Goal: Information Seeking & Learning: Check status

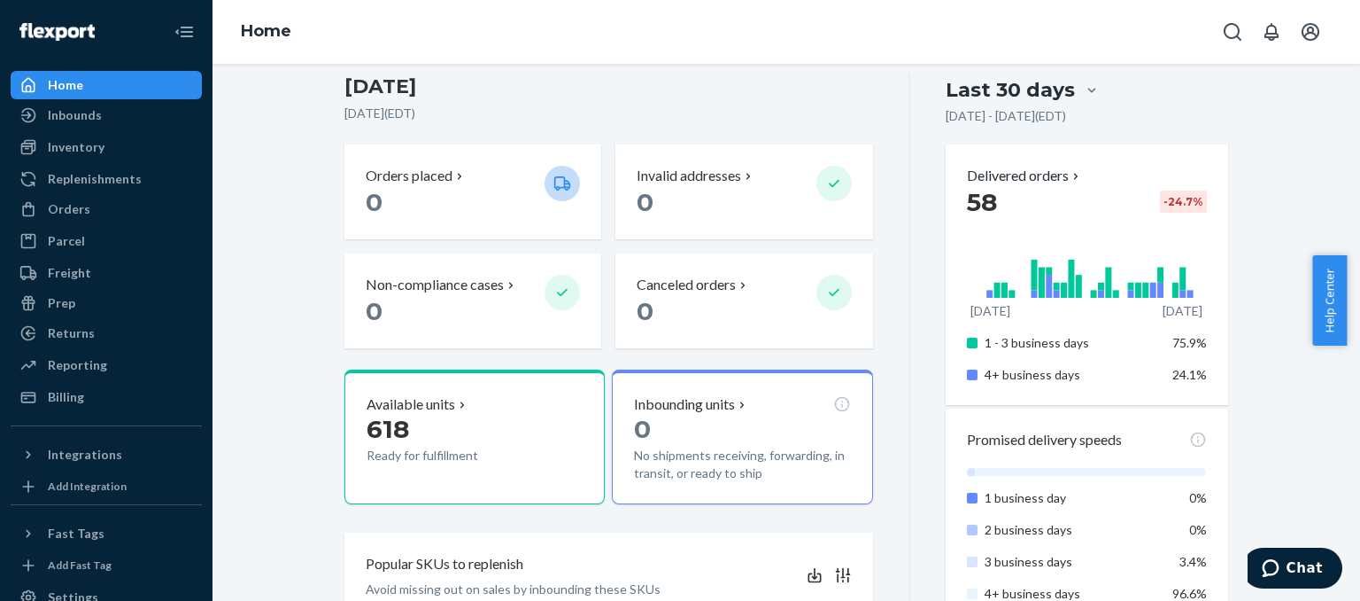
scroll to position [151, 0]
click at [66, 150] on div "Inventory" at bounding box center [76, 147] width 57 height 18
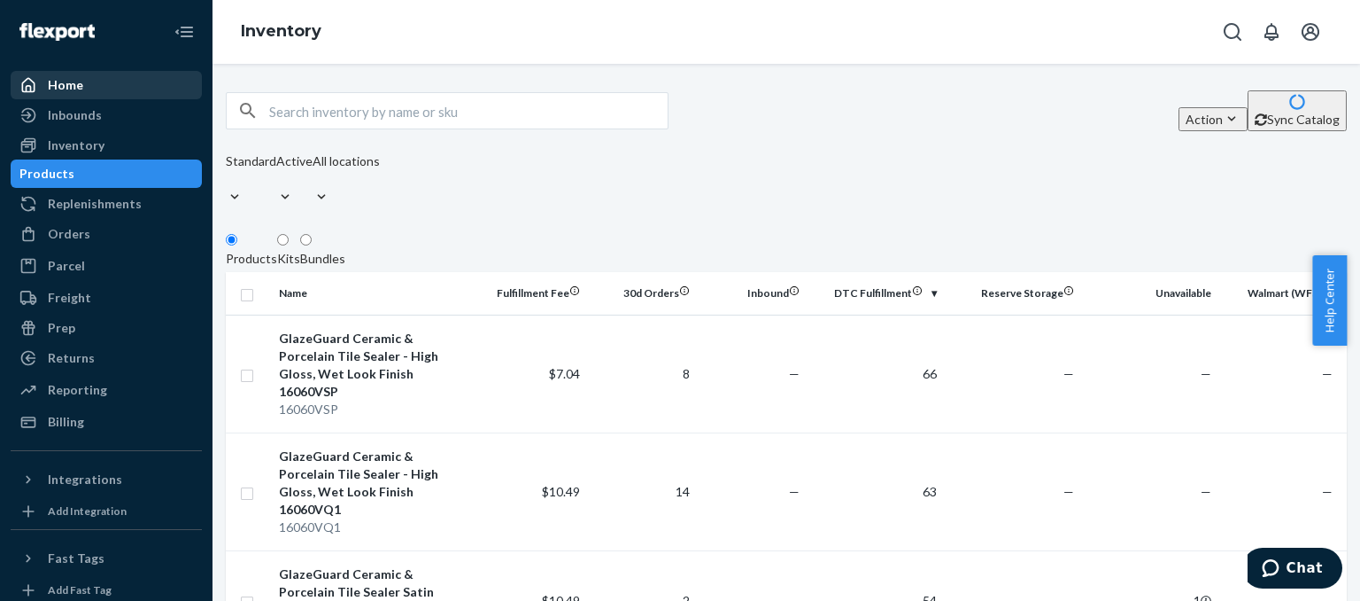
click at [82, 86] on div "Home" at bounding box center [106, 85] width 188 height 25
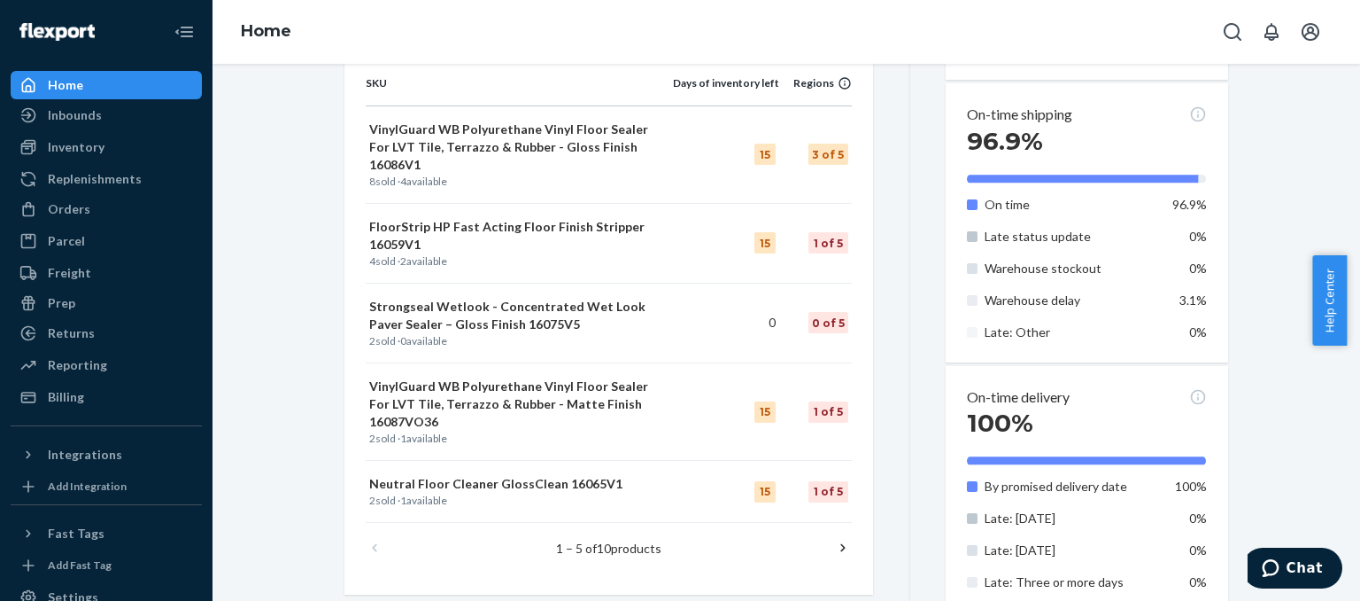
scroll to position [697, 0]
click at [585, 297] on p "Strongseal Wetlook - Concentrated Wet Look Paver Sealer – Gloss Finish 16075V5" at bounding box center [519, 314] width 300 height 35
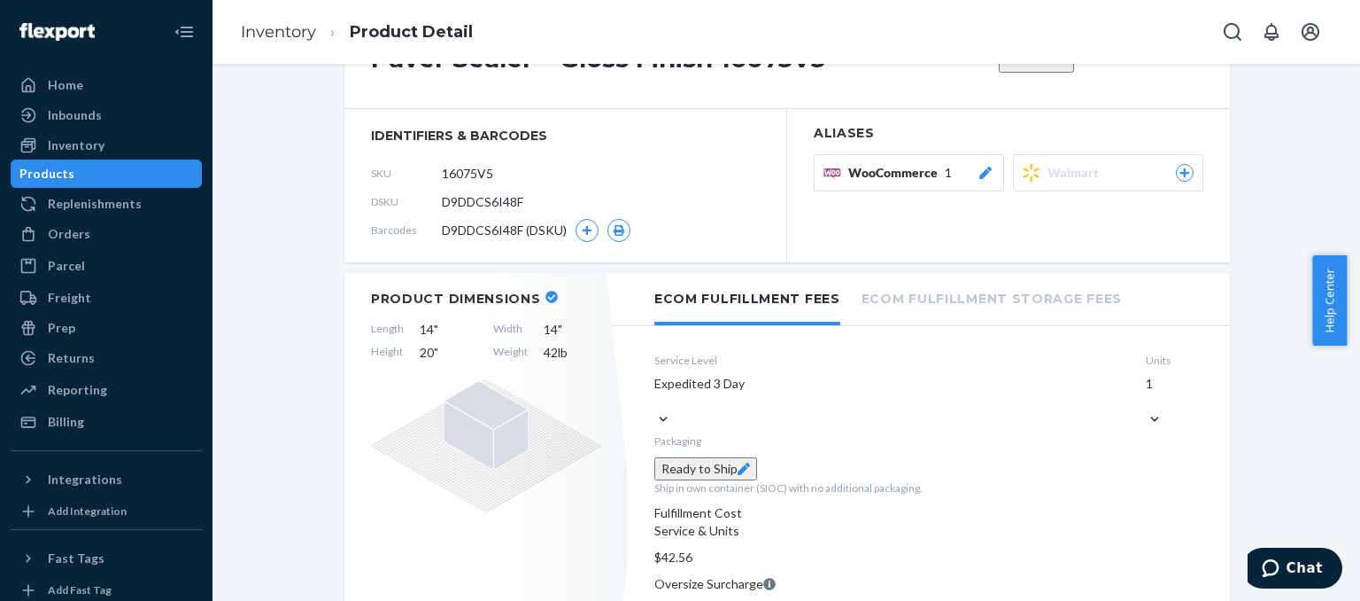
scroll to position [149, 0]
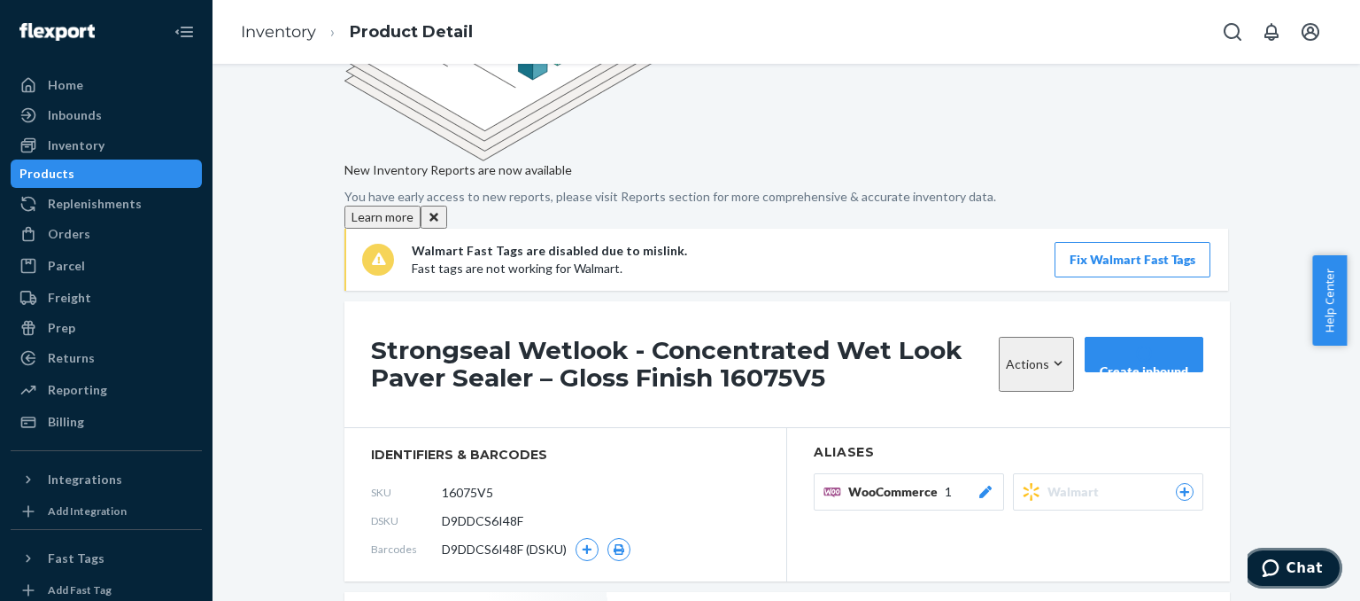
click at [1294, 568] on span "Chat" at bounding box center [1305, 568] width 36 height 16
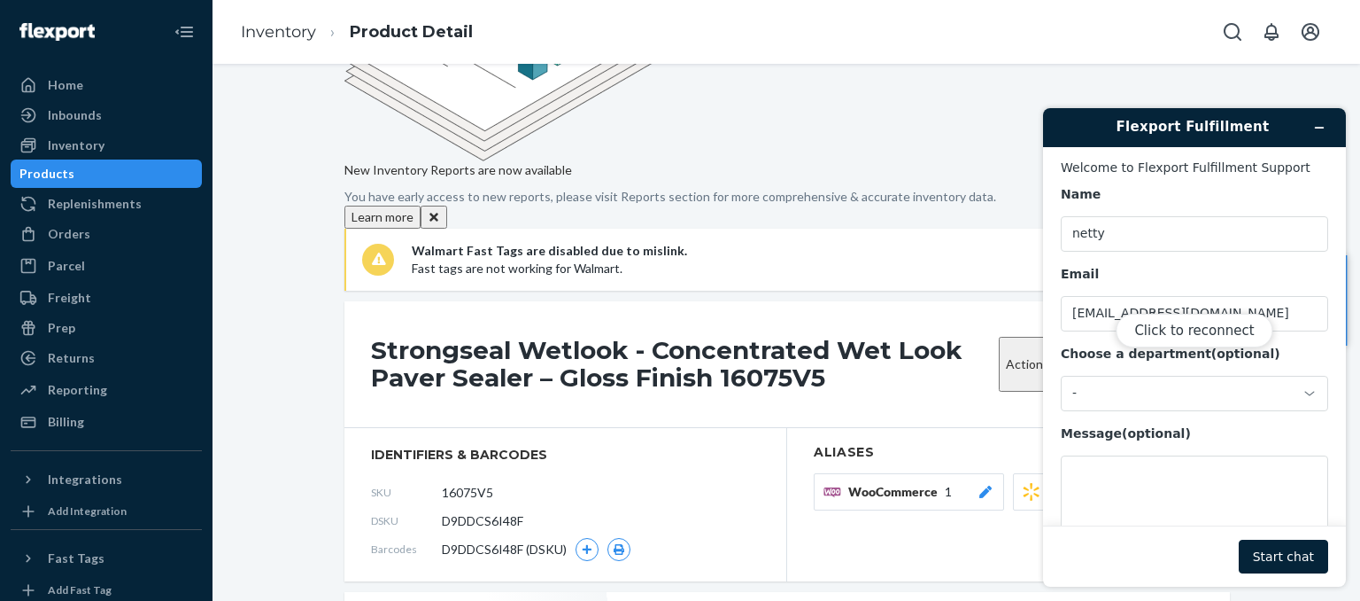
scroll to position [0, 0]
click at [72, 144] on div "Inventory" at bounding box center [76, 145] width 57 height 18
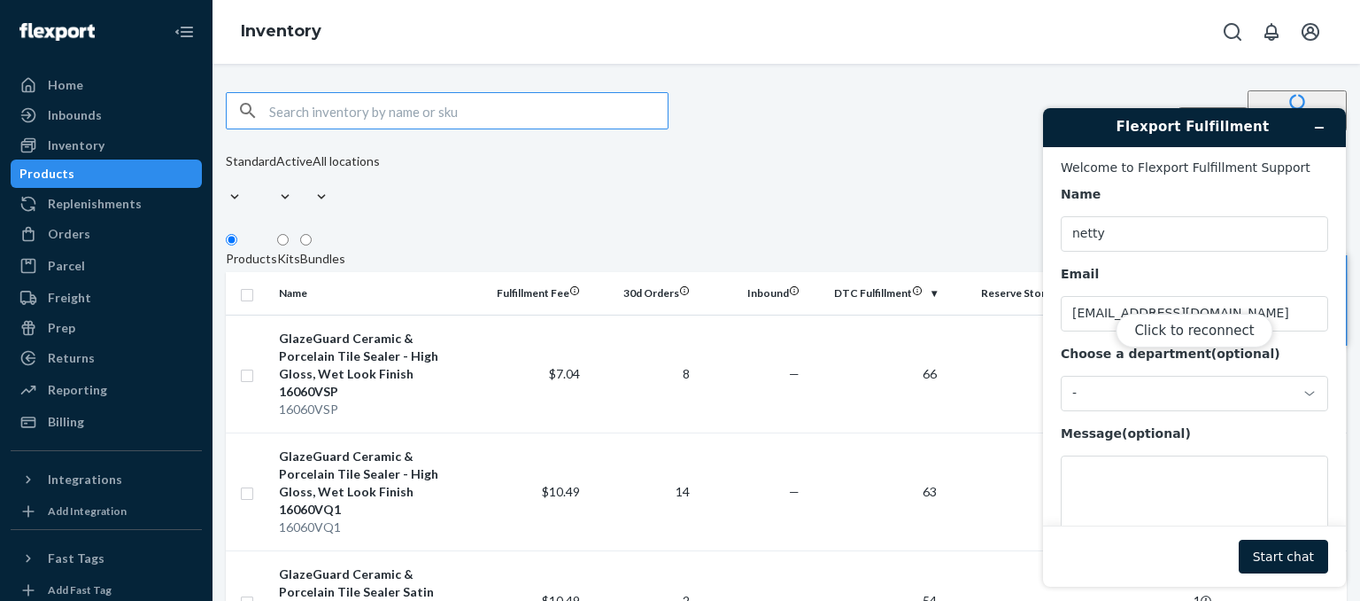
click at [298, 124] on input "text" at bounding box center [468, 110] width 399 height 35
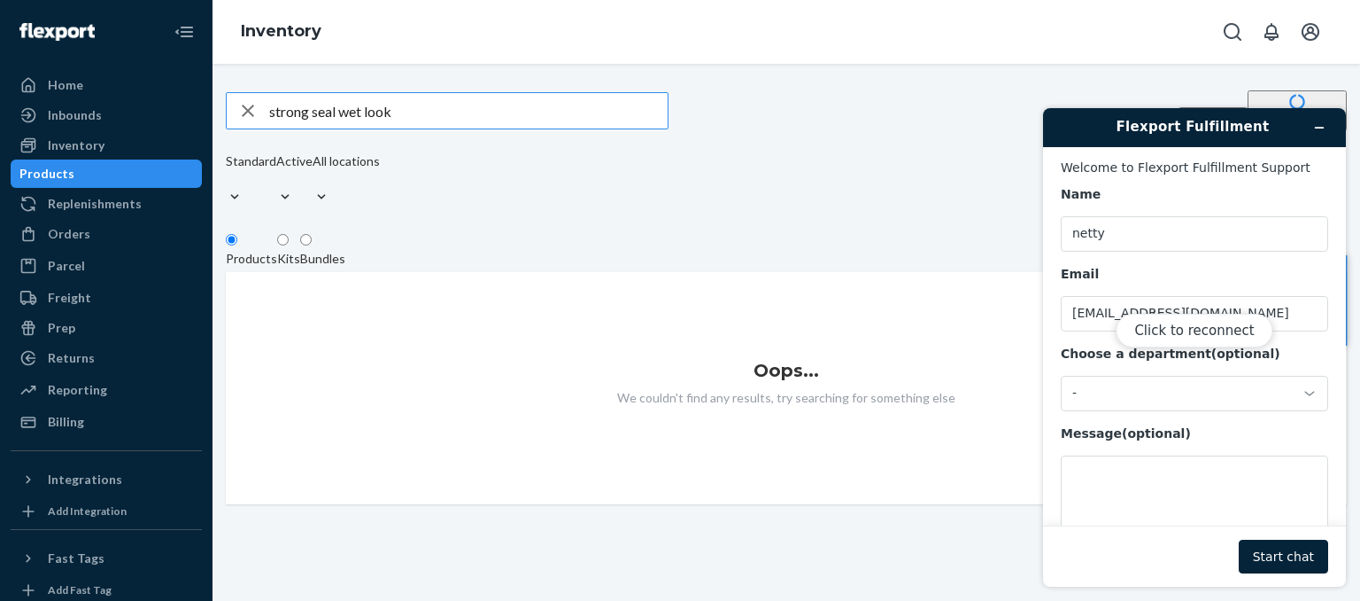
click at [325, 118] on input "strong seal wet look" at bounding box center [468, 110] width 399 height 35
click at [420, 111] on input "strongseal wet look" at bounding box center [468, 110] width 399 height 35
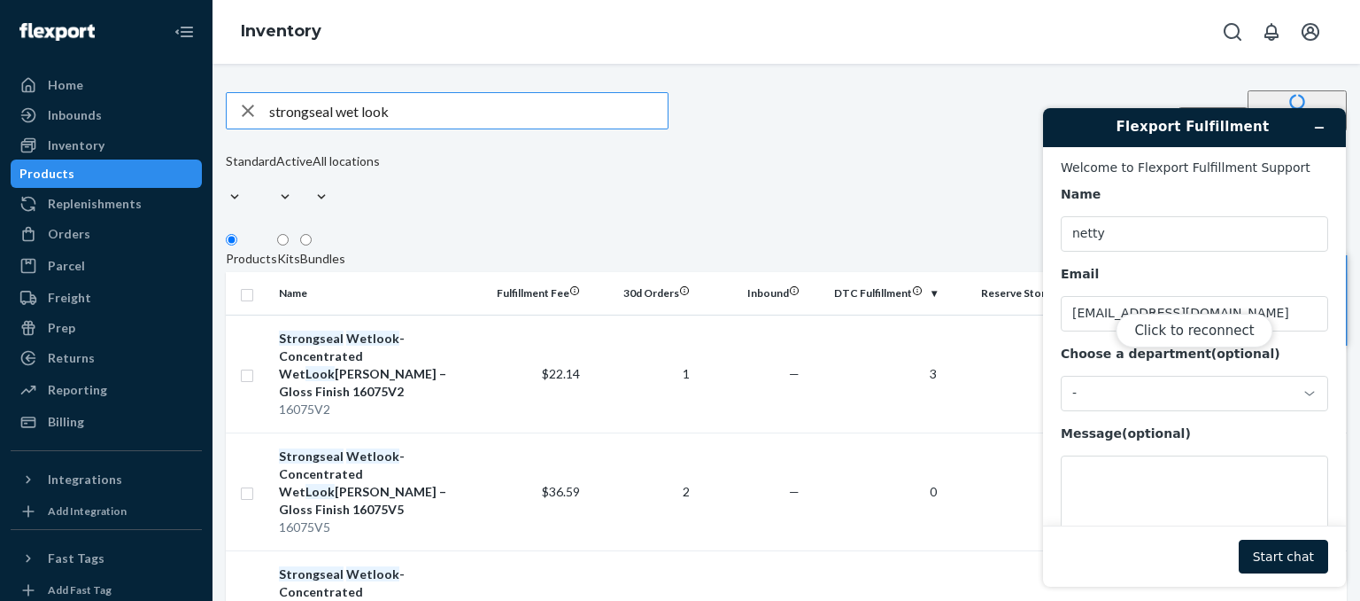
click at [373, 114] on input "strongseal wet look" at bounding box center [468, 110] width 399 height 35
type input "strongseal wetlook"
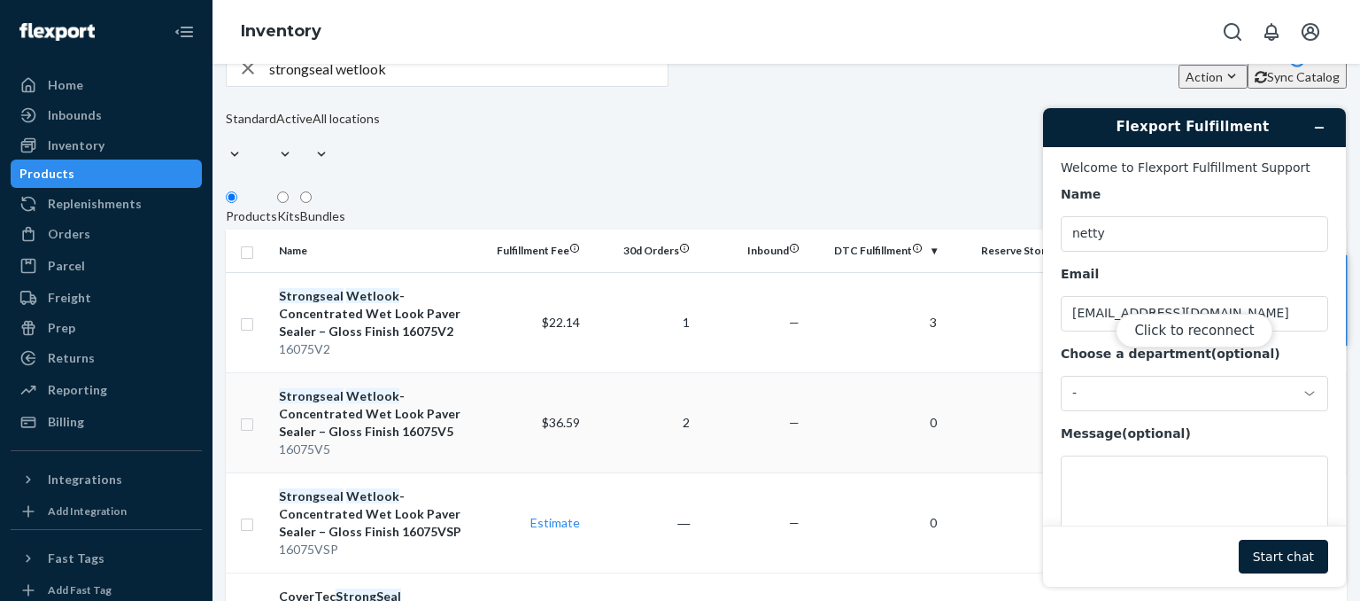
scroll to position [43, 0]
click at [386, 399] on div "Strongseal Wetlook - Concentrated Wet Look Paver Sealer – Gloss Finish 16075V5" at bounding box center [375, 413] width 192 height 53
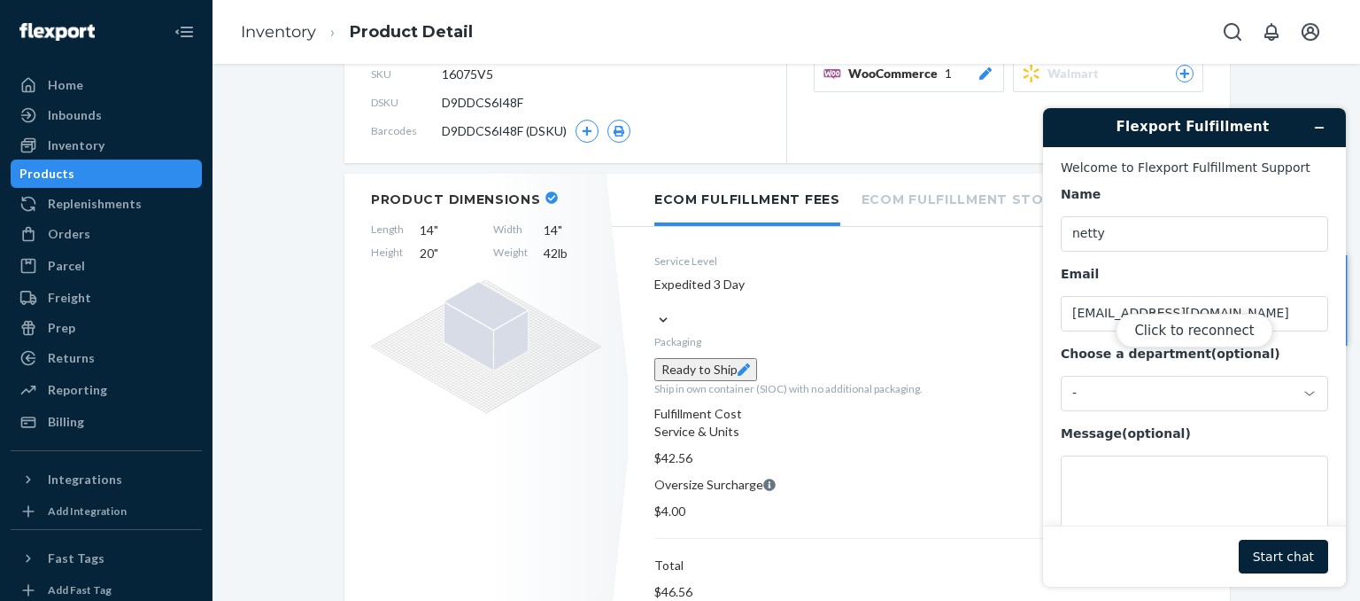
scroll to position [439, 0]
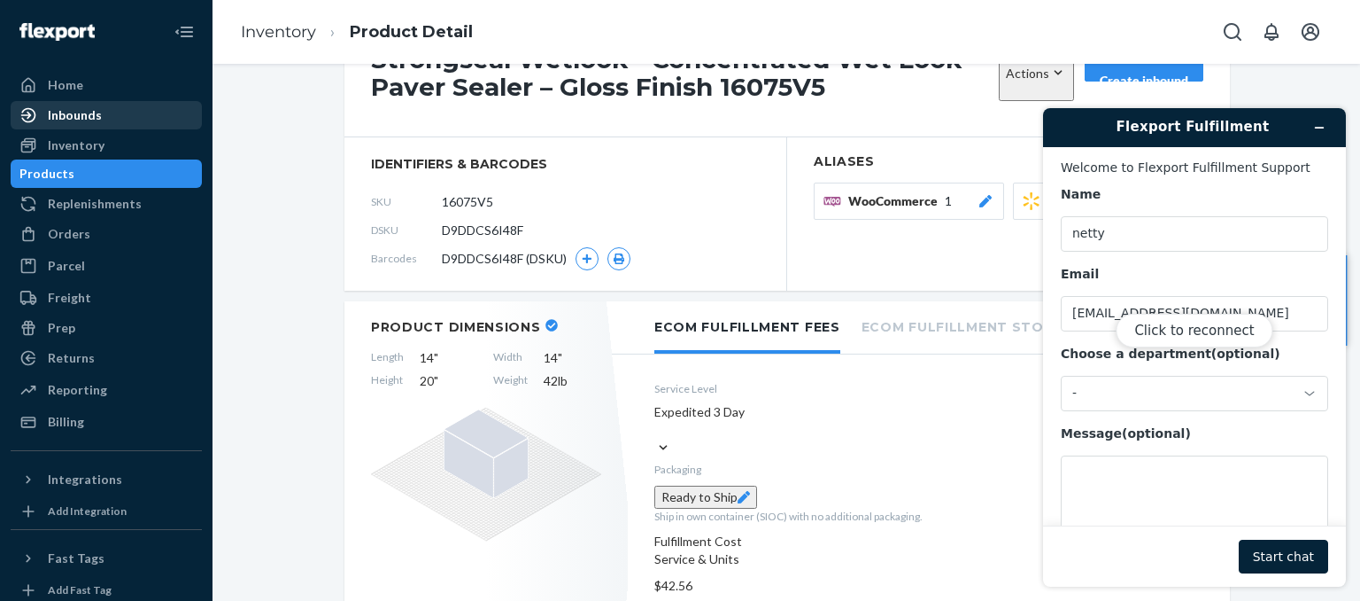
click at [62, 118] on div "Inbounds" at bounding box center [75, 115] width 54 height 18
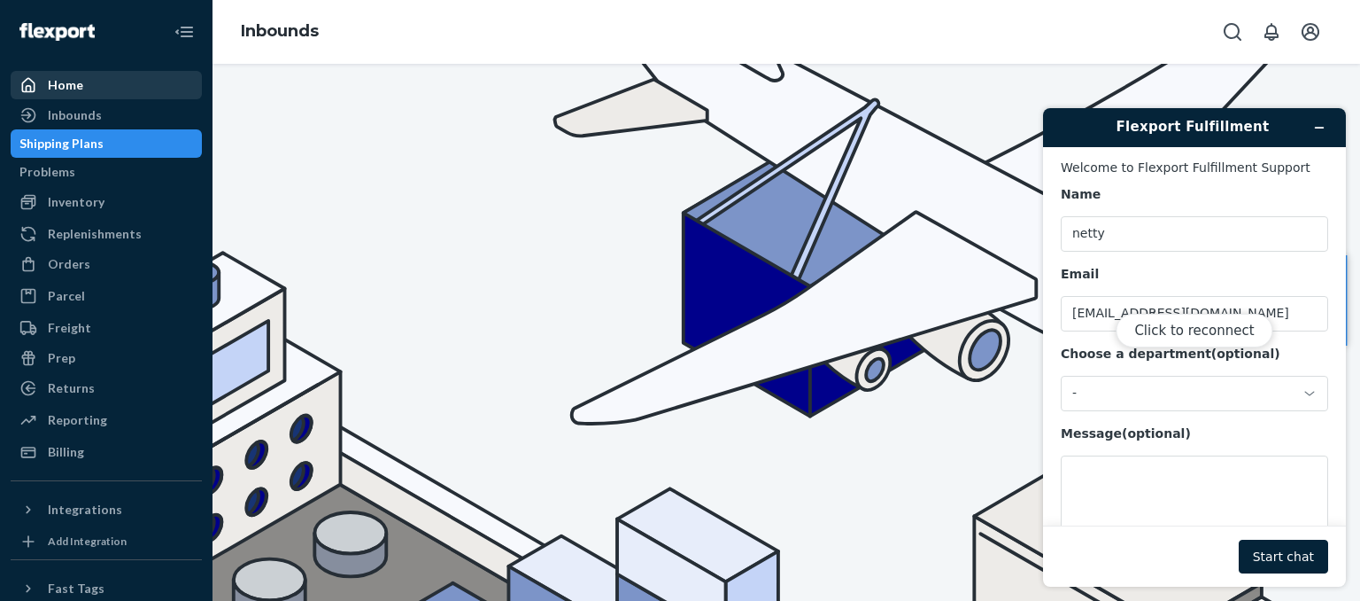
click at [51, 86] on div "Home" at bounding box center [65, 85] width 35 height 18
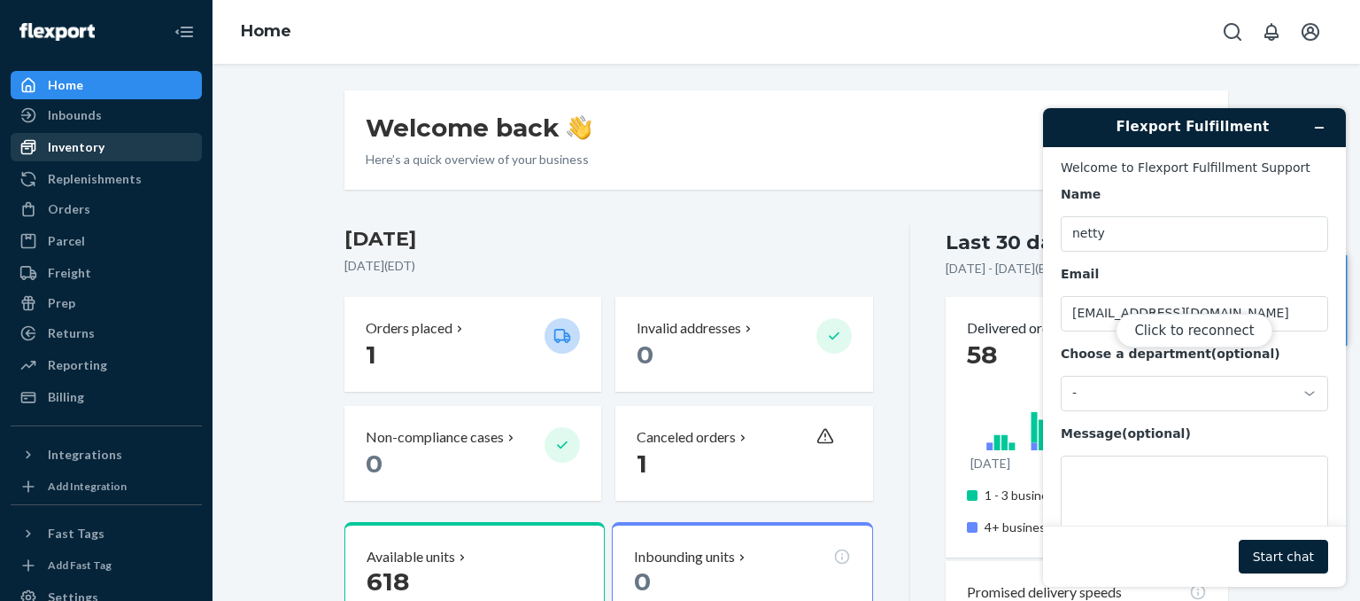
click at [68, 145] on div "Inventory" at bounding box center [76, 147] width 57 height 18
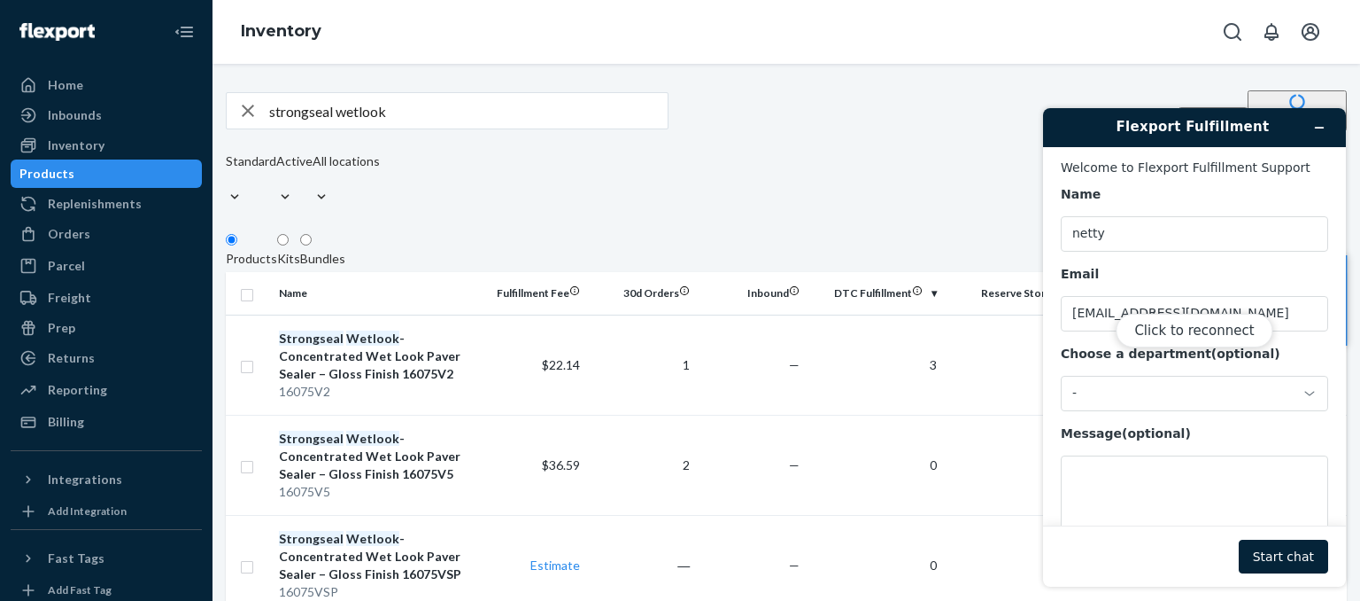
click at [1318, 123] on div "Click to reconnect" at bounding box center [1194, 347] width 303 height 478
click at [1320, 133] on div "Click to reconnect" at bounding box center [1194, 347] width 303 height 478
click at [1314, 127] on div "Click to reconnect" at bounding box center [1194, 347] width 303 height 478
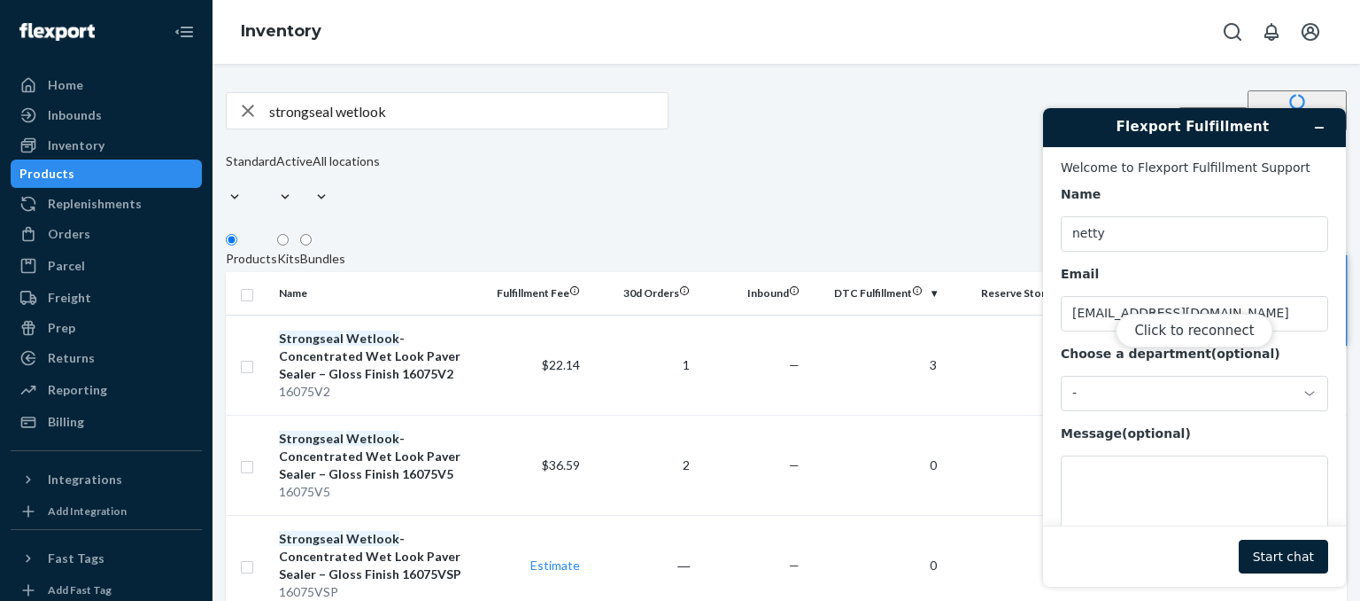
click at [1314, 127] on div "Click to reconnect" at bounding box center [1194, 347] width 303 height 478
click at [1222, 338] on button "Click to reconnect" at bounding box center [1194, 331] width 157 height 34
click at [1314, 127] on icon "Minimize widget" at bounding box center [1320, 127] width 12 height 12
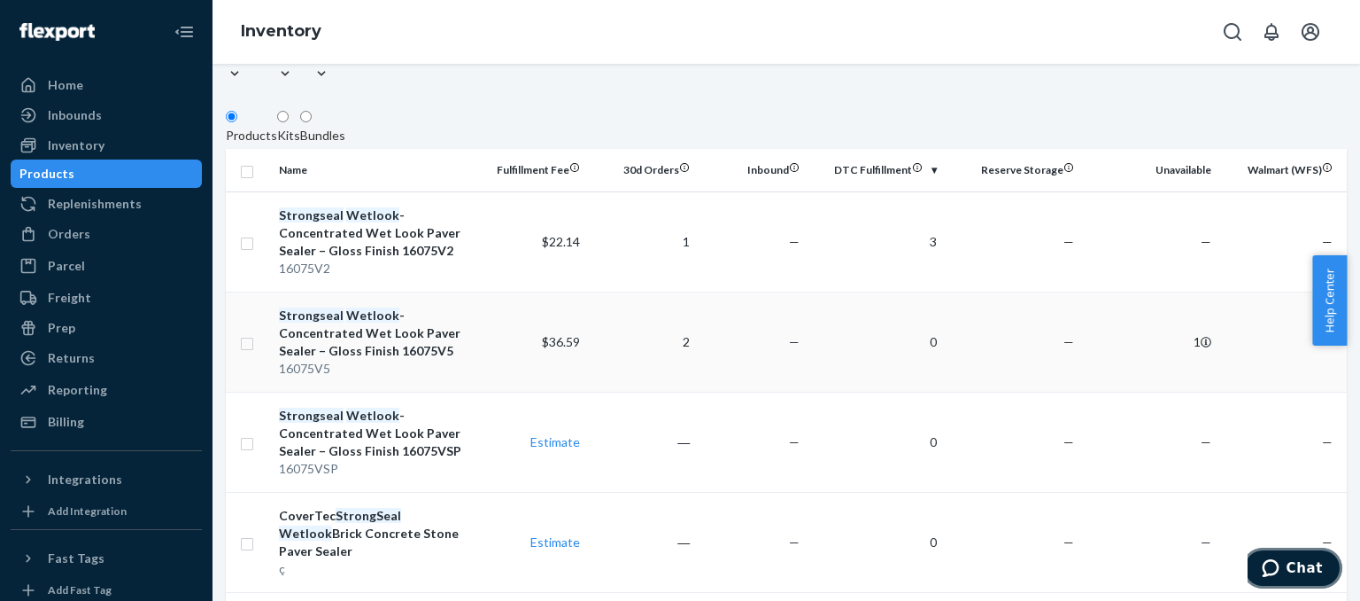
scroll to position [123, 0]
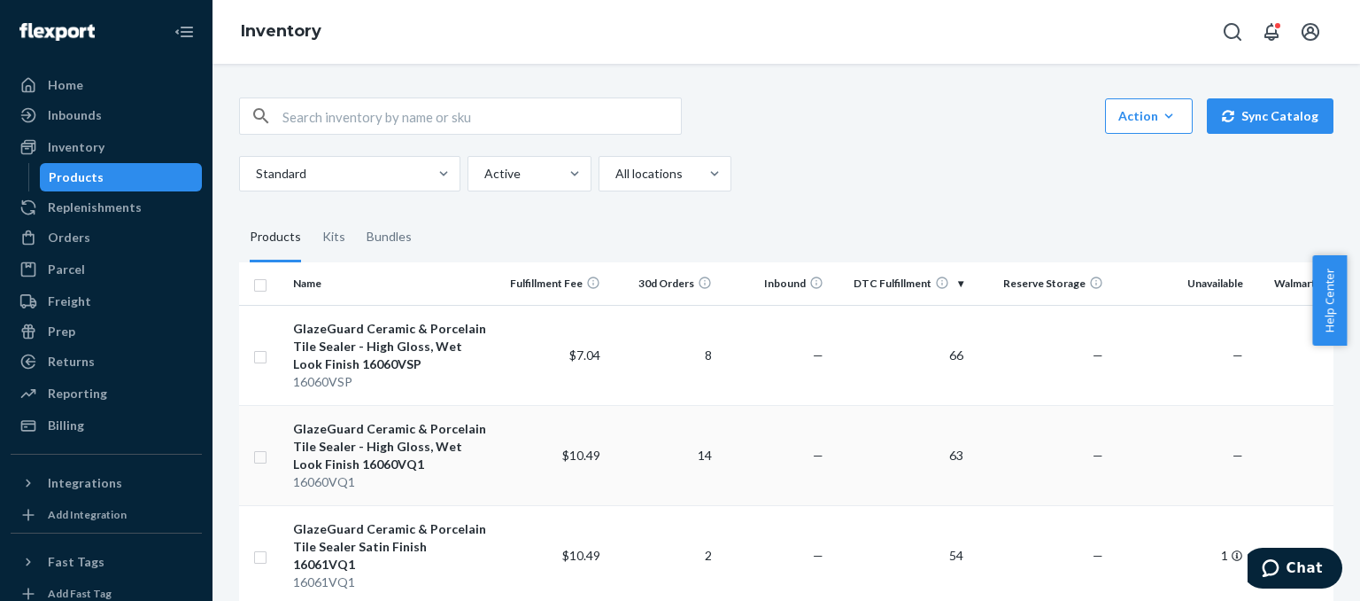
click at [1091, 503] on td "—" at bounding box center [1041, 455] width 140 height 100
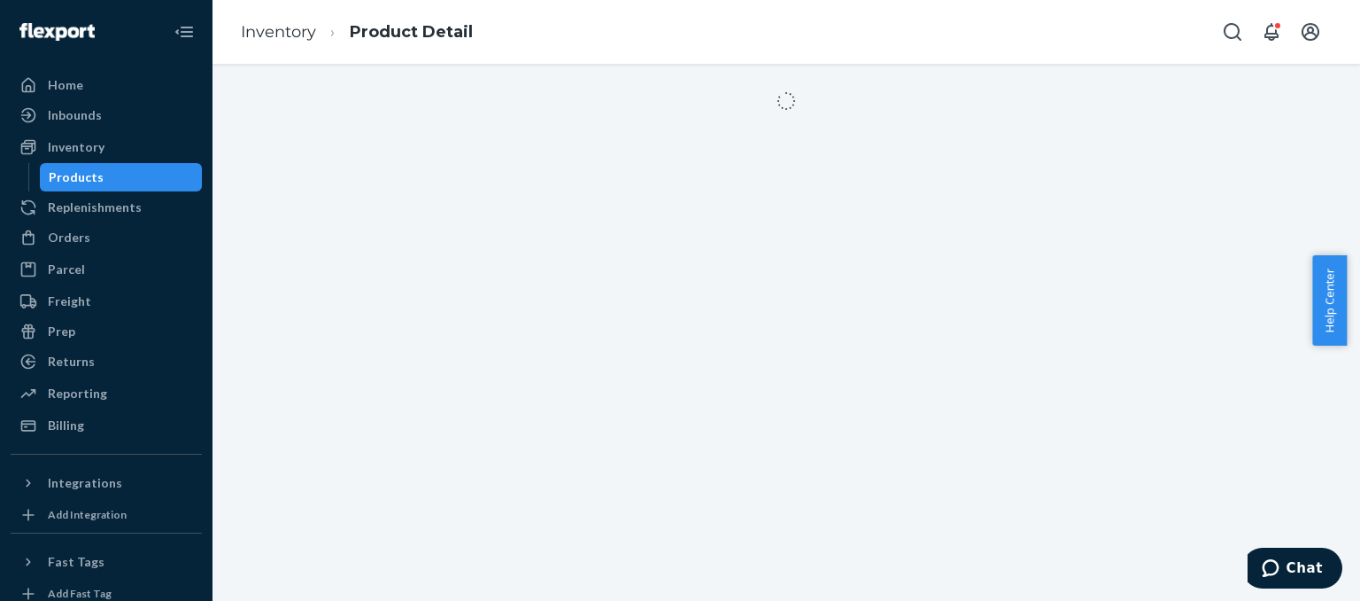
click at [1091, 503] on div at bounding box center [787, 332] width 1148 height 537
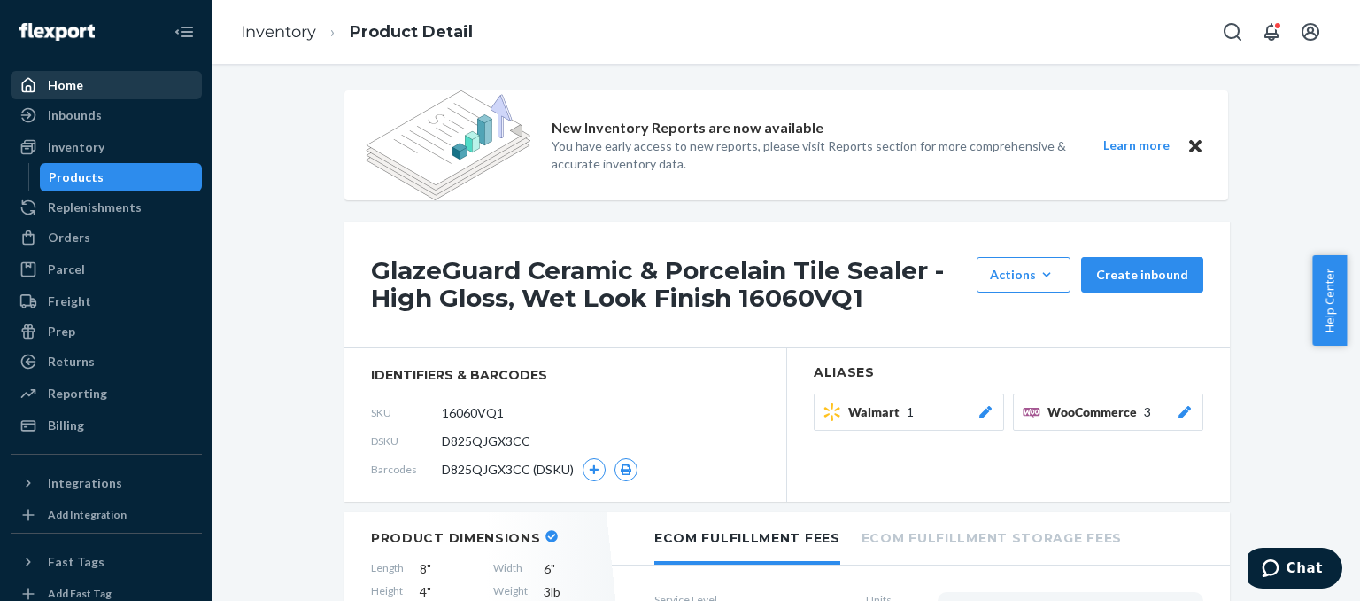
click at [60, 86] on div "Home" at bounding box center [65, 85] width 35 height 18
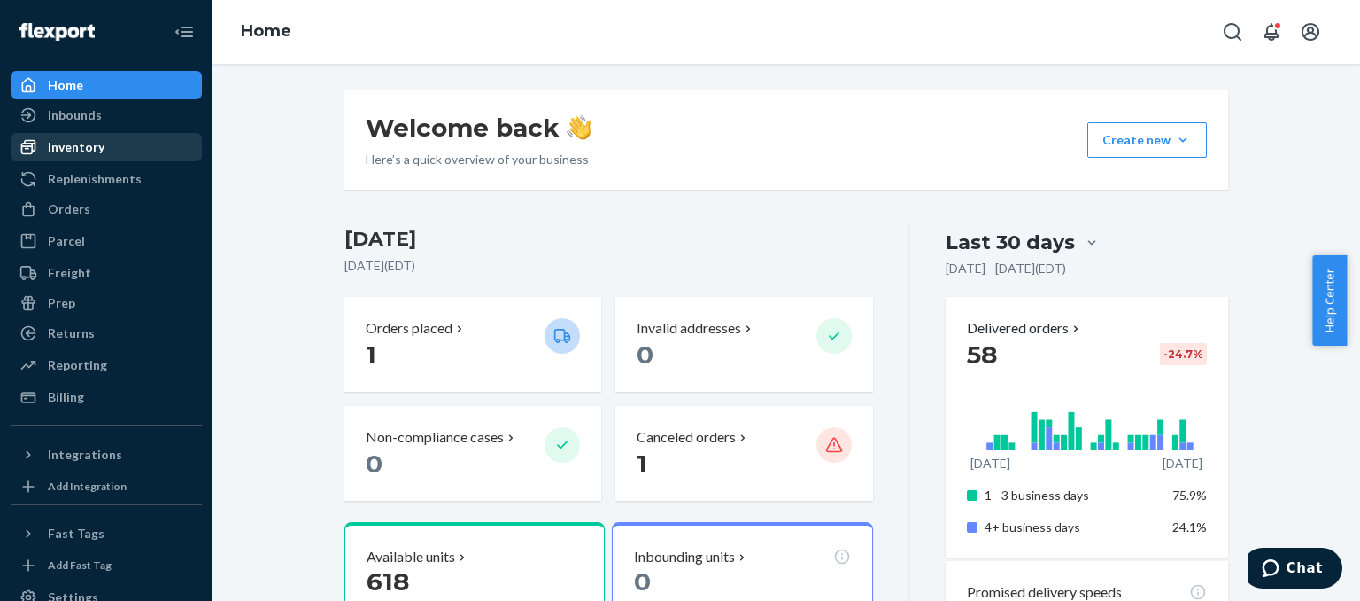
click at [59, 151] on div "Inventory" at bounding box center [76, 147] width 57 height 18
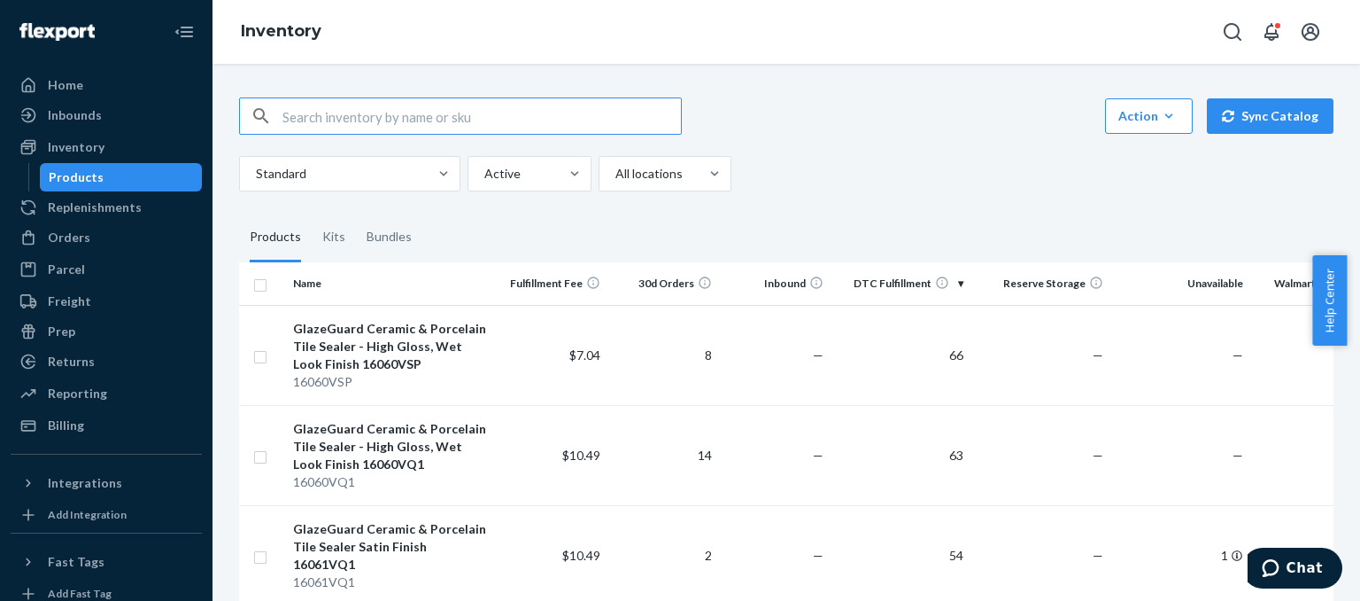
click at [305, 111] on input "text" at bounding box center [482, 115] width 399 height 35
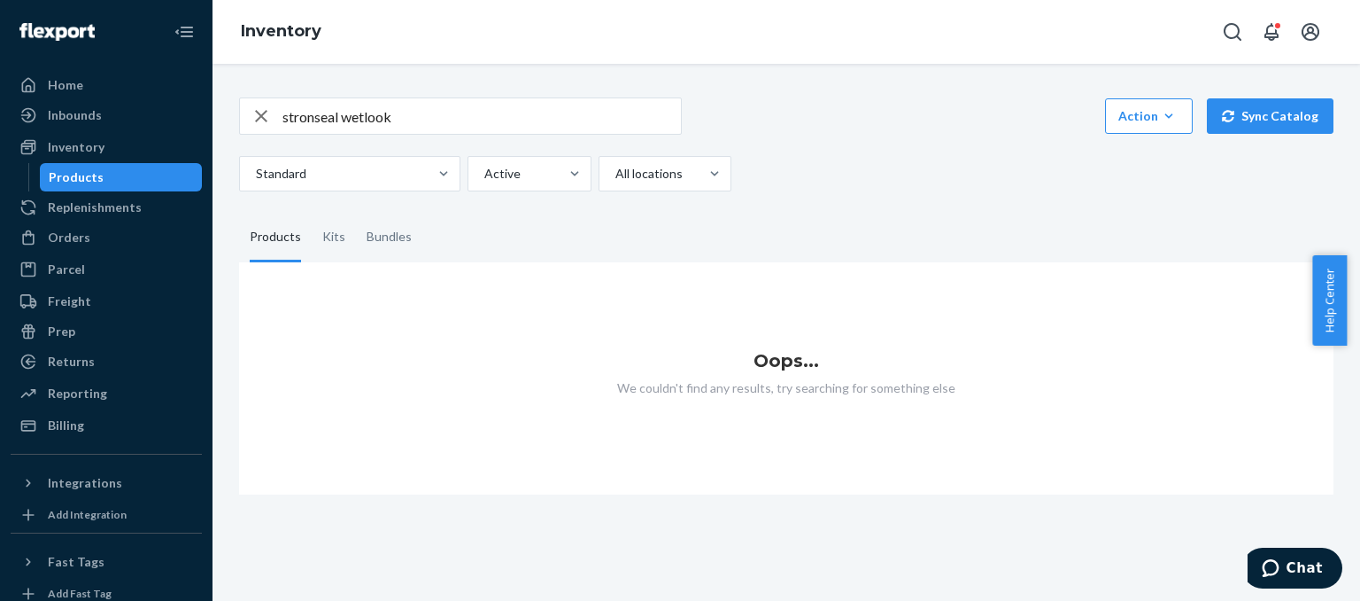
click at [415, 95] on div "stronseal wetlook Action Create product Create kit or bundle Bulk create produc…" at bounding box center [786, 285] width 1121 height 418
click at [415, 109] on input "stronseal wetlook" at bounding box center [482, 115] width 399 height 35
click at [415, 109] on input "stronseal wetlook 5 gal" at bounding box center [482, 115] width 399 height 35
click at [318, 113] on input "stronseal wetlook 5 gal" at bounding box center [482, 115] width 399 height 35
click at [455, 111] on input "strongseal wetlook 5 gal" at bounding box center [482, 115] width 399 height 35
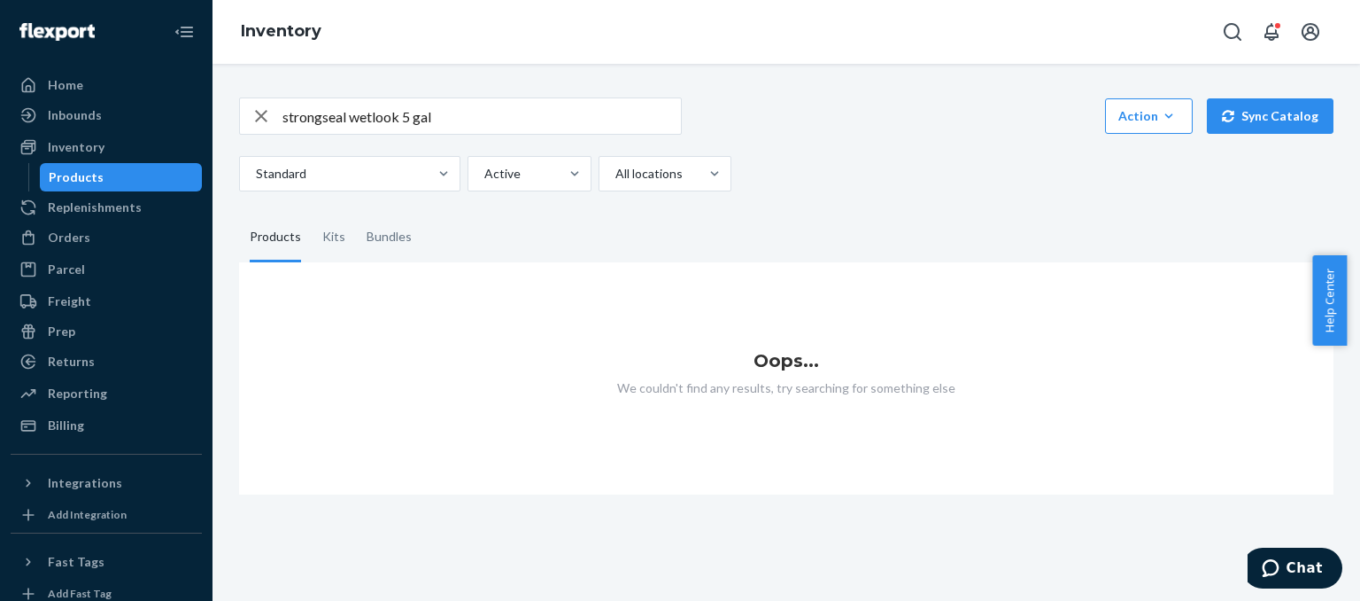
click at [453, 112] on input "strongseal wetlook 5 gal" at bounding box center [482, 115] width 399 height 35
type input "s"
click at [453, 112] on input "StrongSeal Wet look 5 Gal" at bounding box center [482, 115] width 399 height 35
click at [380, 114] on input "StrongSeal Wet look 5 Gal" at bounding box center [482, 115] width 399 height 35
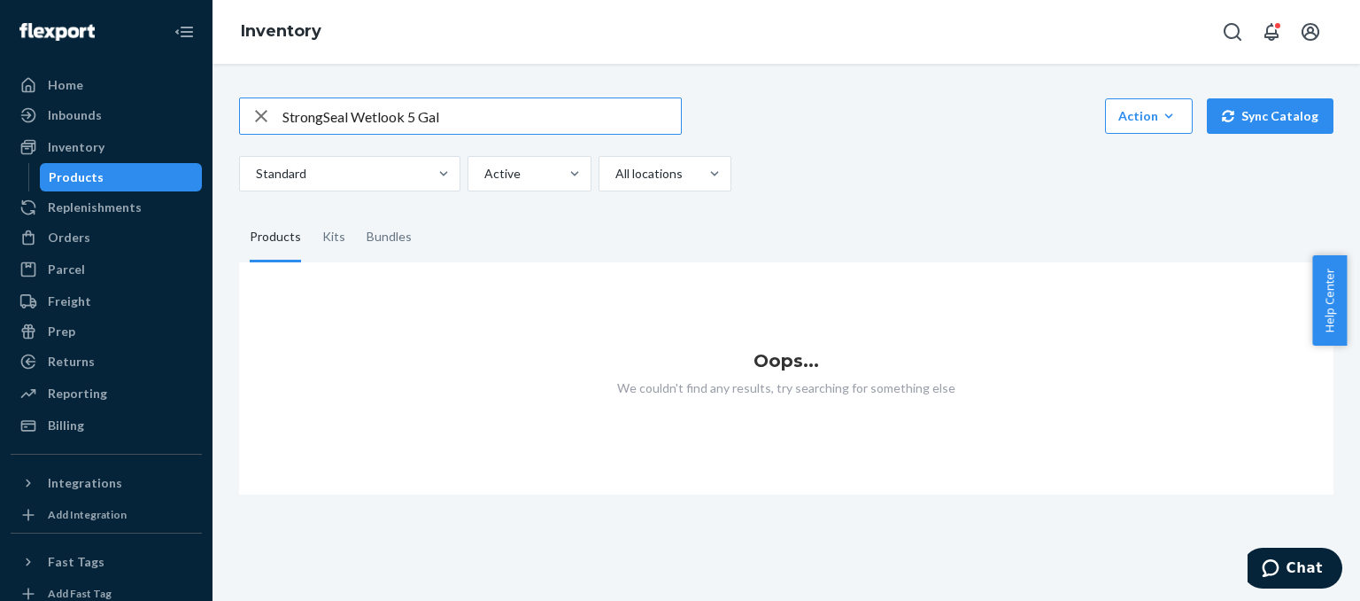
click at [461, 121] on input "StrongSeal Wetlook 5 Gal" at bounding box center [482, 115] width 399 height 35
click at [352, 113] on input "StrongSeal Wetlook 5 Gal" at bounding box center [482, 115] width 399 height 35
drag, startPoint x: 315, startPoint y: 114, endPoint x: 328, endPoint y: 115, distance: 12.4
click at [328, 115] on input "StrongSeal Wetlook 5 Gal" at bounding box center [482, 115] width 399 height 35
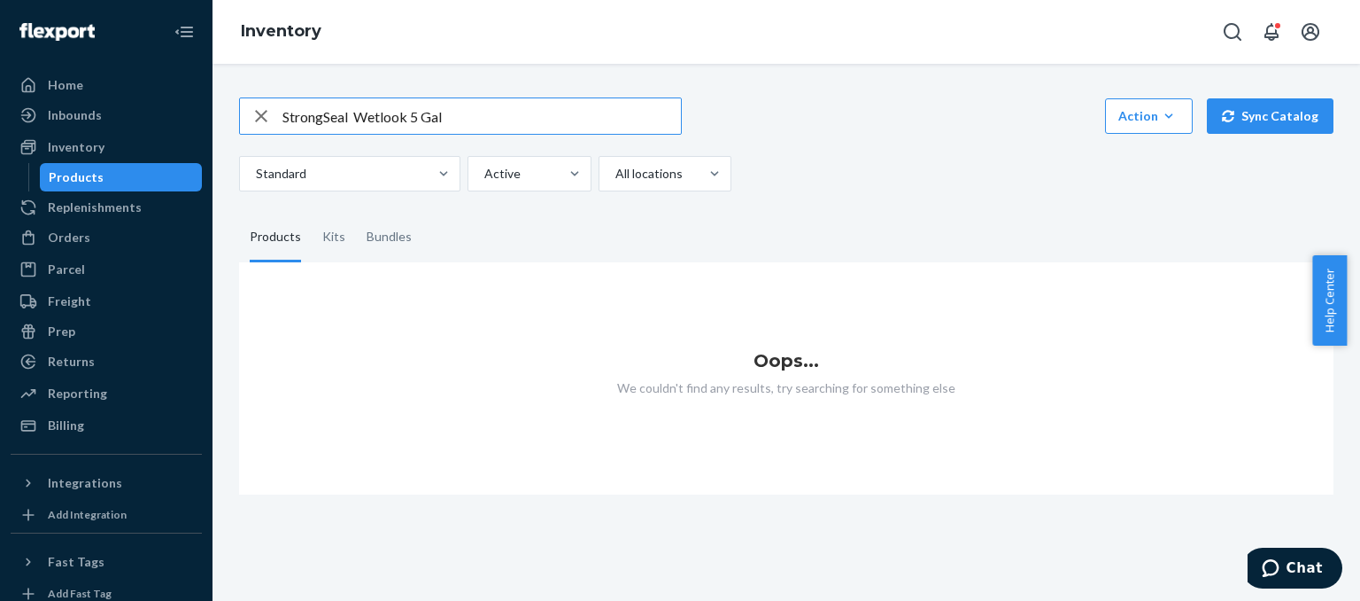
click at [320, 112] on input "StrongSeal Wetlook 5 Gal" at bounding box center [482, 115] width 399 height 35
type input "Strong Seal Wetlook 5 Gal"
click at [255, 118] on icon "button" at bounding box center [261, 115] width 21 height 35
click at [294, 116] on input "text" at bounding box center [482, 115] width 399 height 35
type input "s"
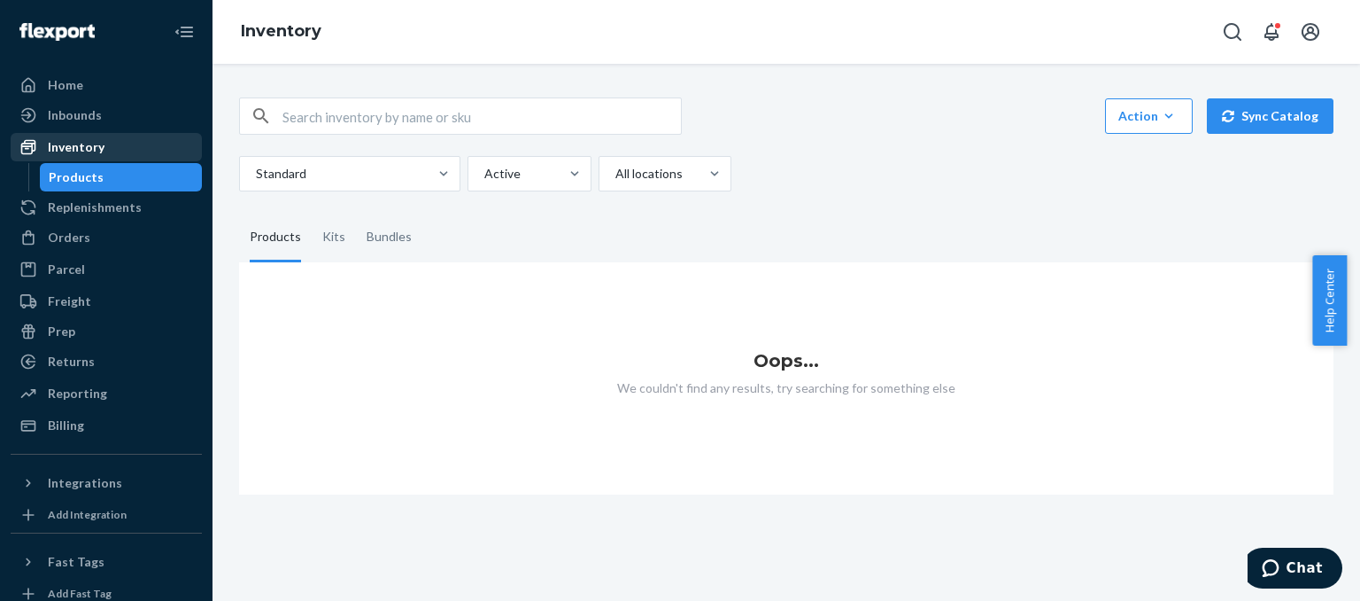
click at [84, 149] on div "Inventory" at bounding box center [76, 147] width 57 height 18
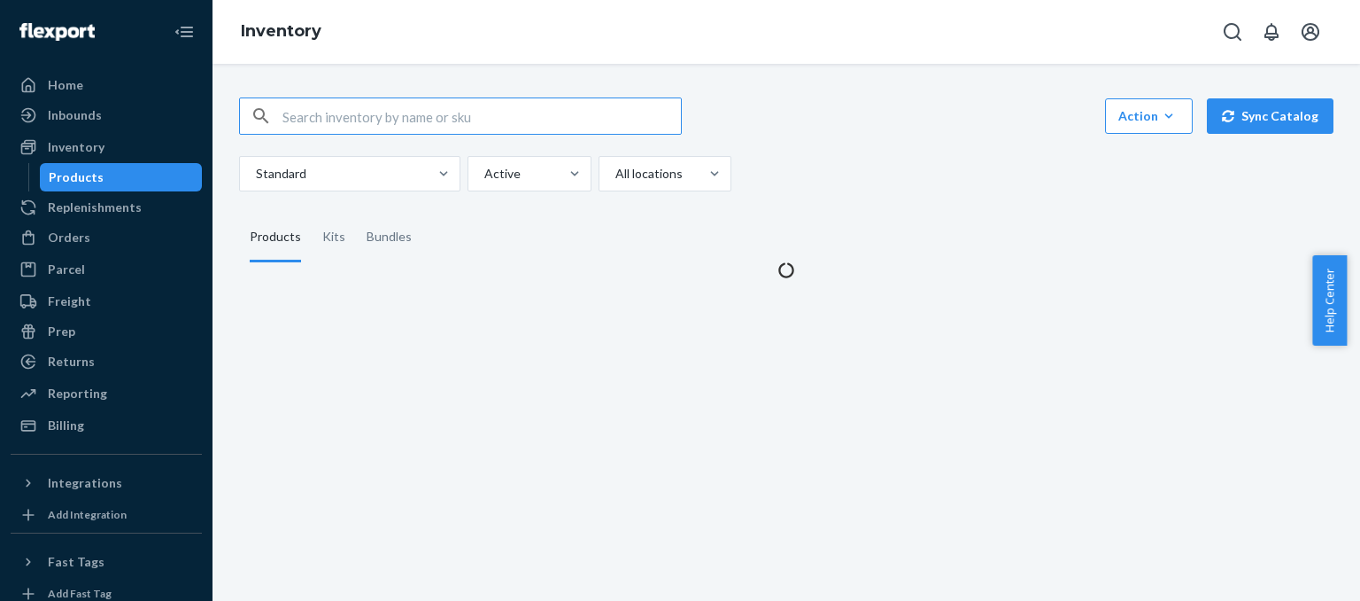
click at [369, 118] on input "text" at bounding box center [482, 115] width 399 height 35
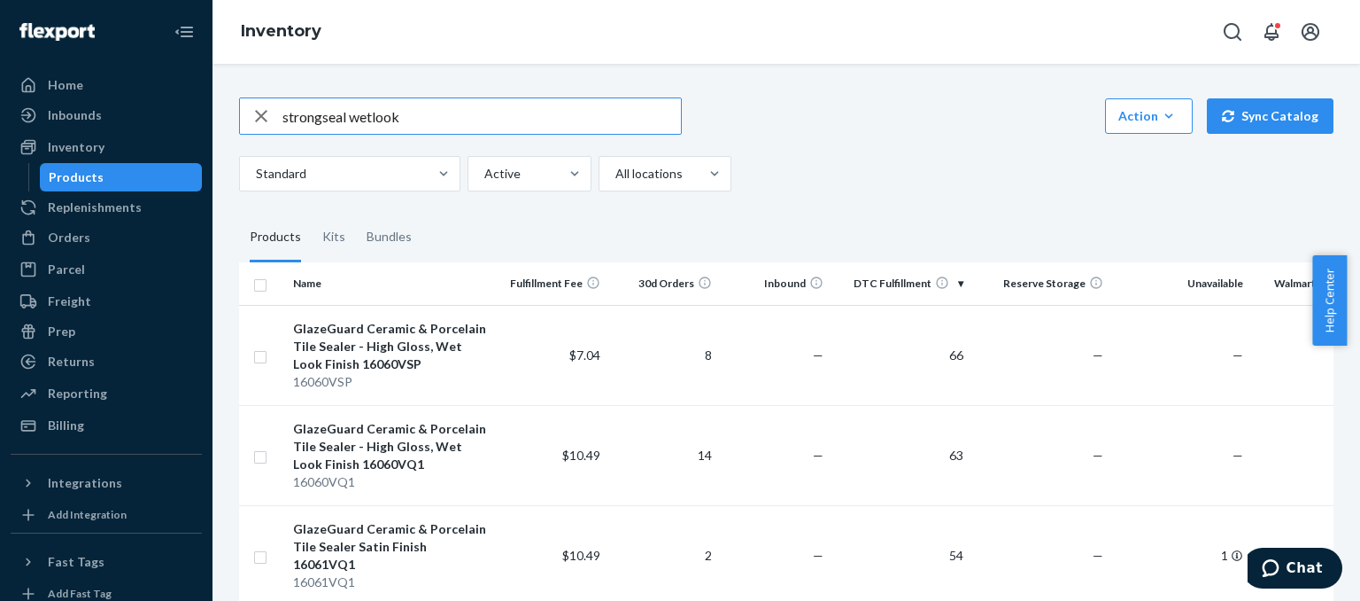
type input "strongseal wetlook"
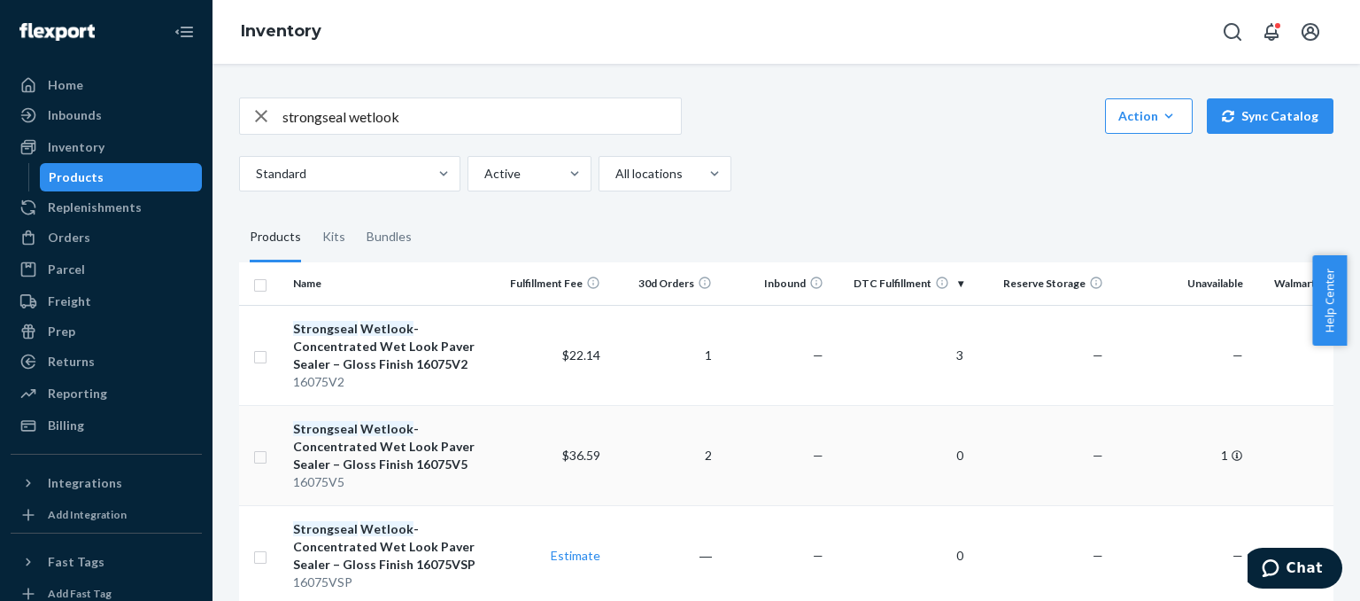
click at [400, 447] on div "Strongseal Wetlook - Concentrated Wet Look Paver Sealer – Gloss Finish 16075V5" at bounding box center [391, 446] width 196 height 53
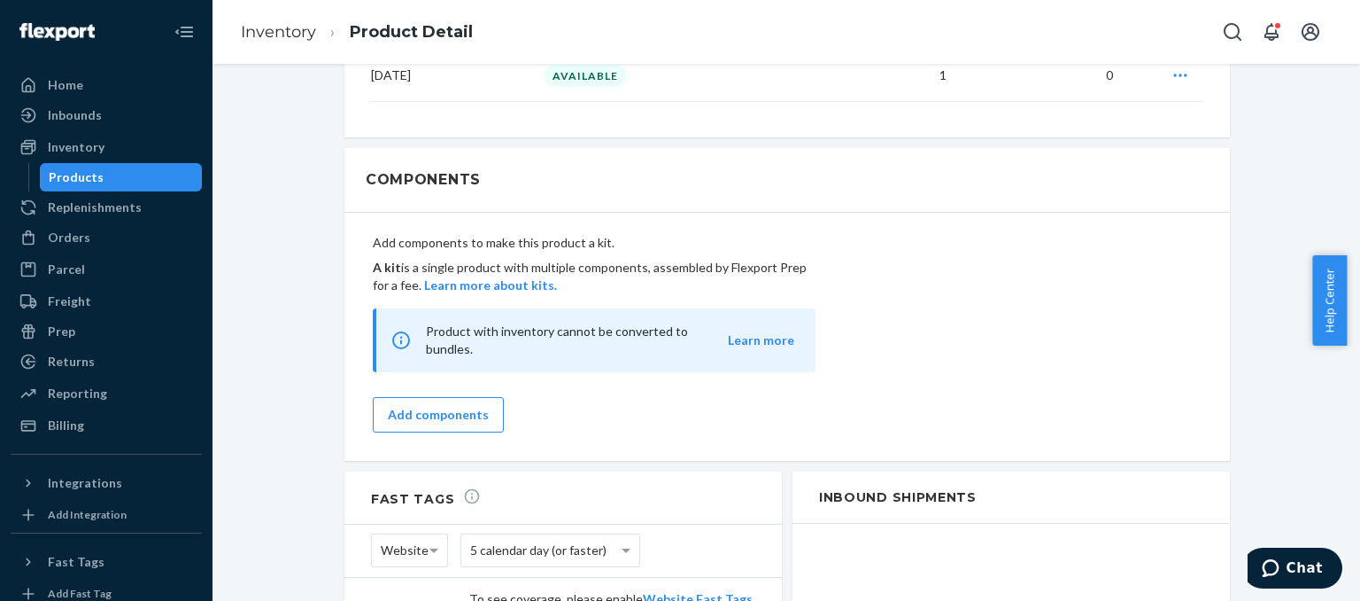
scroll to position [1449, 0]
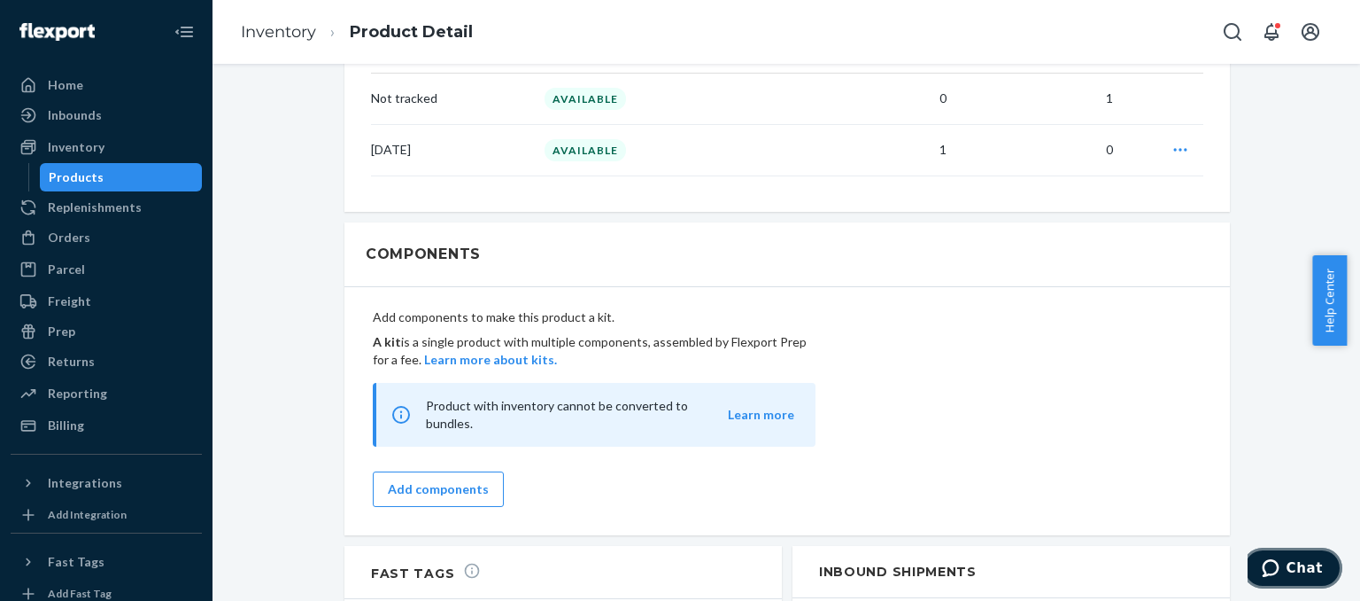
click at [1287, 566] on span "Chat" at bounding box center [1274, 568] width 25 height 18
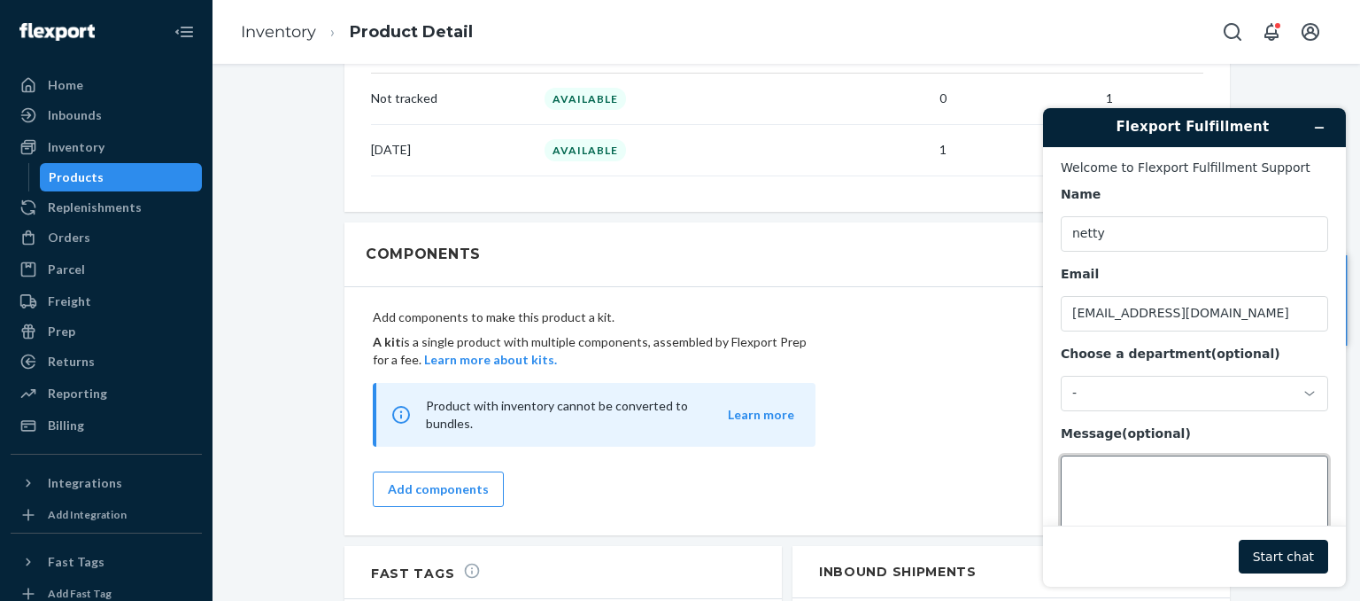
click at [1141, 492] on textarea "Message (optional)" at bounding box center [1194, 504] width 267 height 99
click at [878, 97] on td "0" at bounding box center [870, 98] width 167 height 51
click at [1325, 127] on icon "Minimize widget" at bounding box center [1320, 127] width 12 height 12
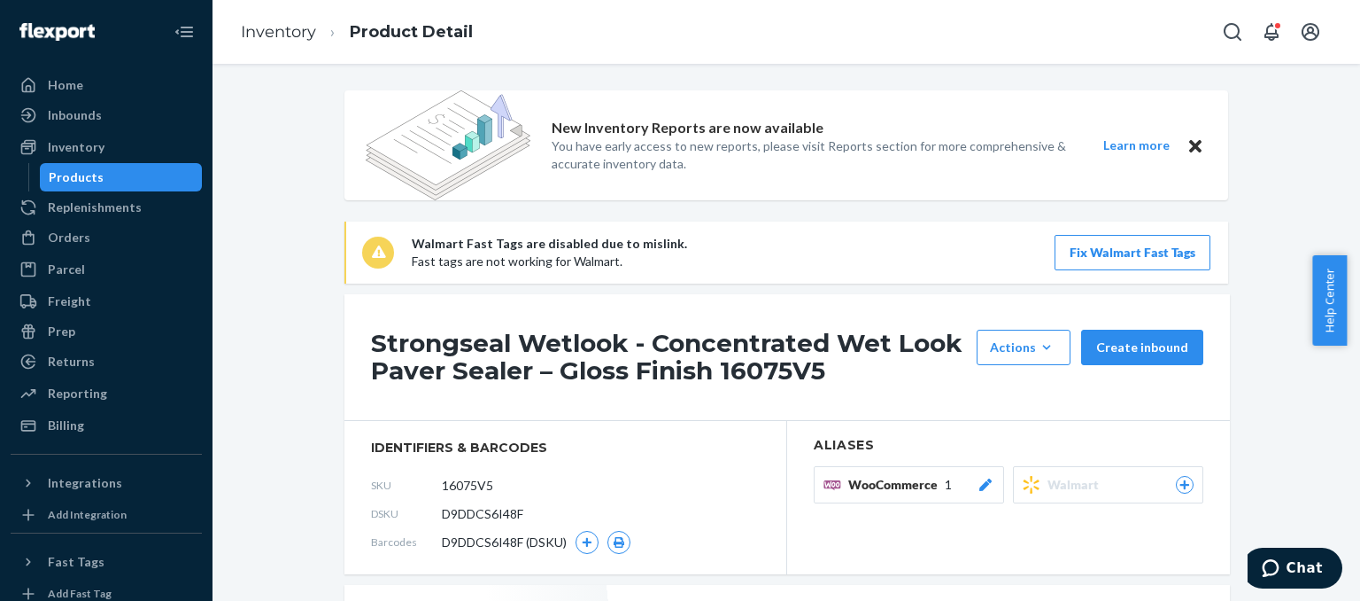
click at [873, 500] on button "WooCommerce 1" at bounding box center [909, 484] width 190 height 37
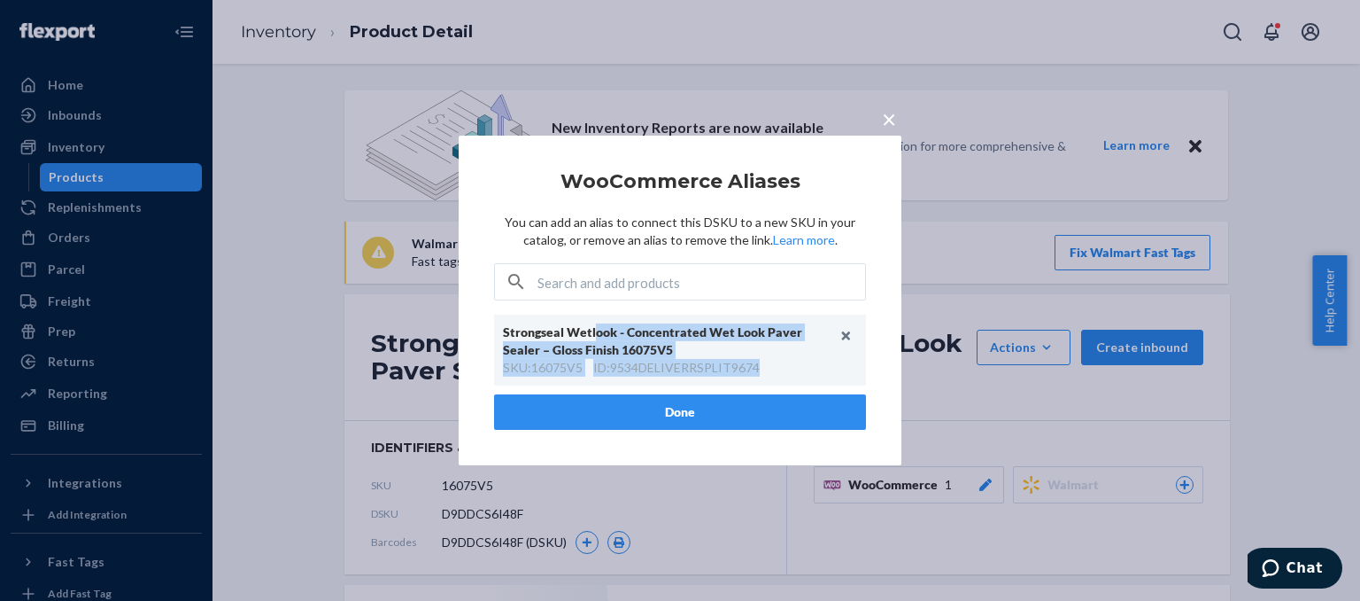
drag, startPoint x: 597, startPoint y: 338, endPoint x: 678, endPoint y: 407, distance: 106.2
click at [678, 407] on article "WooCommerce Aliases You can add an alias to connect this DSKU to a new SKU in y…" at bounding box center [680, 300] width 372 height 259
click at [678, 407] on button "Done" at bounding box center [680, 411] width 372 height 35
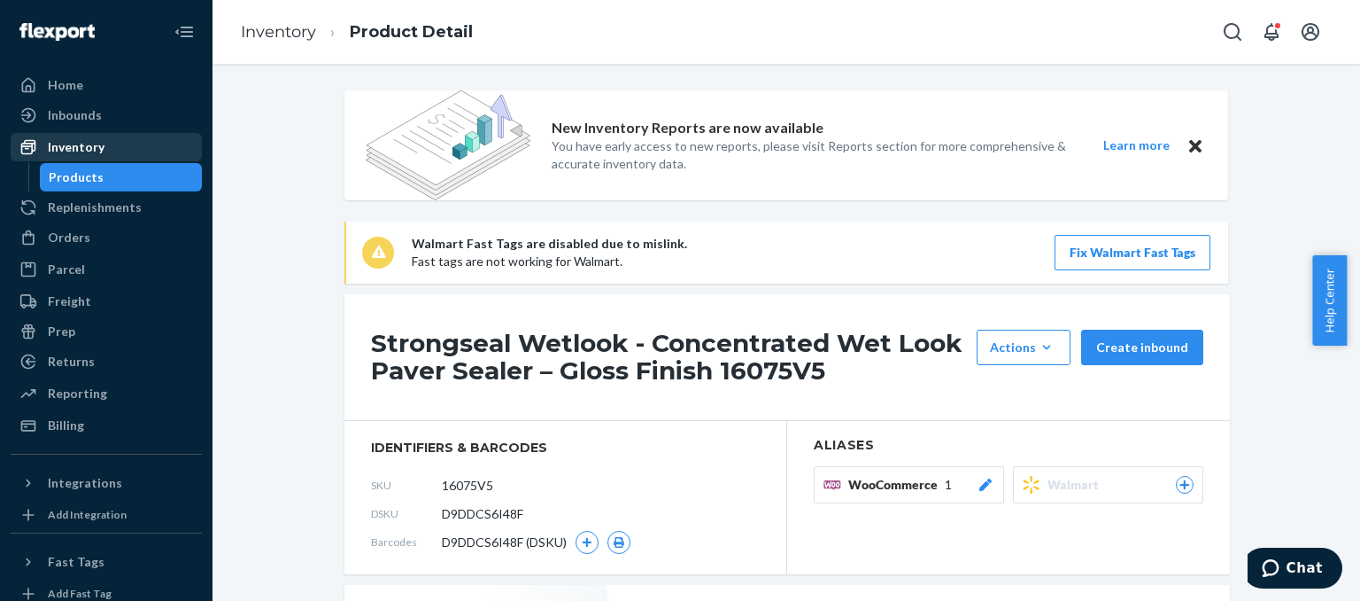
click at [71, 147] on div "Inventory" at bounding box center [76, 147] width 57 height 18
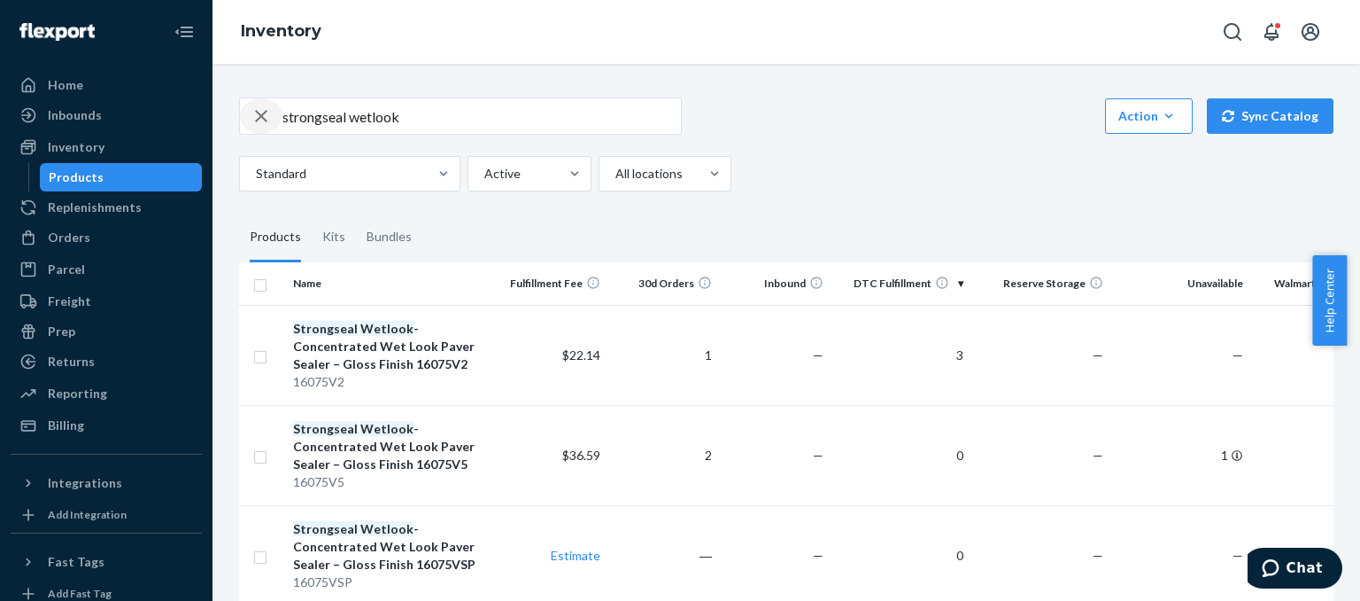
click at [260, 112] on icon "button" at bounding box center [261, 115] width 21 height 35
click at [368, 338] on div "Strongseal Wetlook - Concentrated Wet Look Paver Sealer – Gloss Finish 16075V2" at bounding box center [391, 346] width 196 height 53
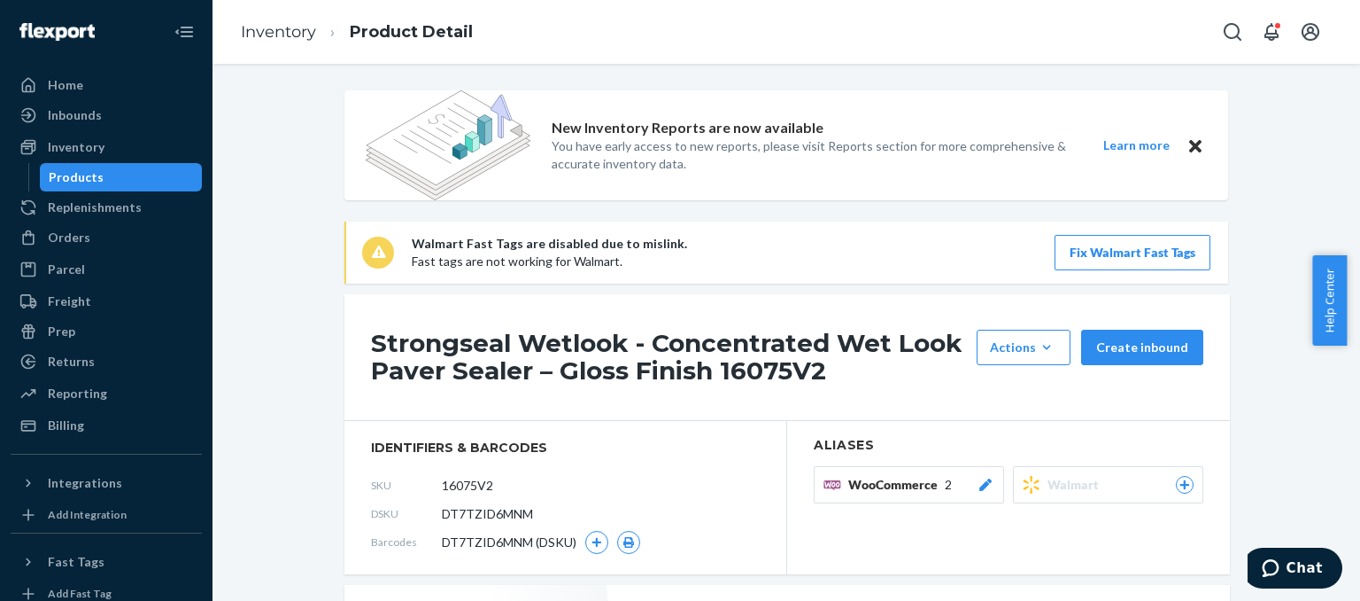
click at [78, 177] on div "Products" at bounding box center [76, 177] width 55 height 18
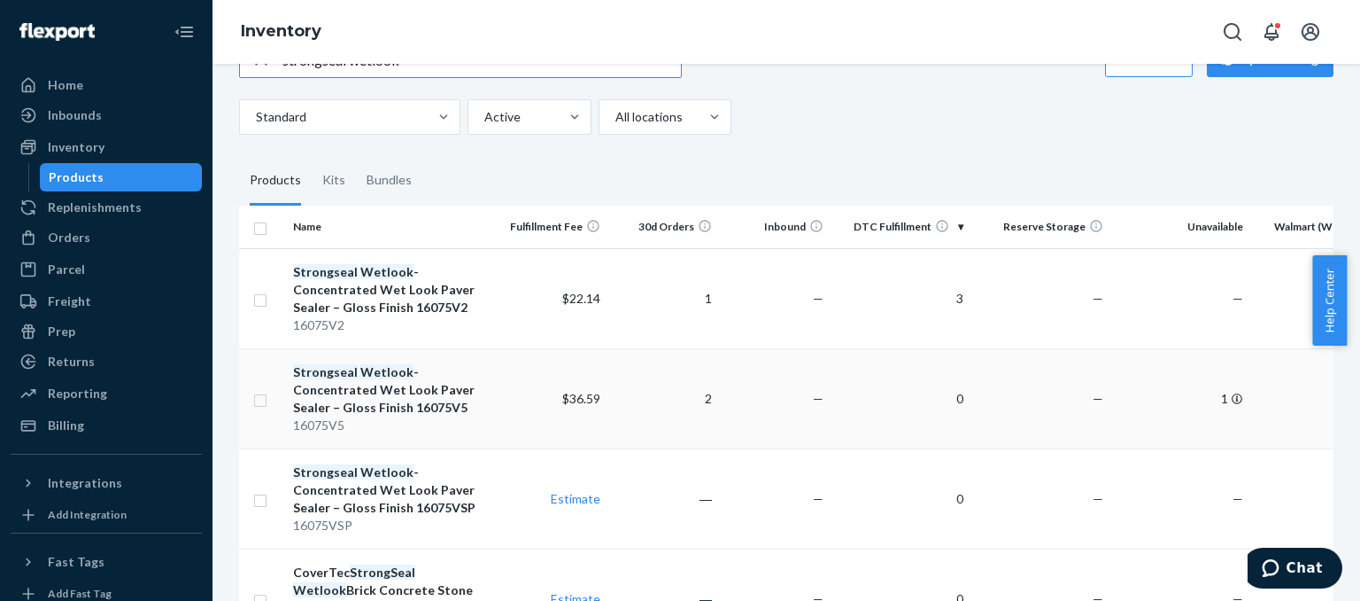
scroll to position [56, 0]
click at [415, 394] on div "Strongseal Wetlook - Concentrated Wet Look Paver Sealer – Gloss Finish 16075V5" at bounding box center [391, 390] width 196 height 53
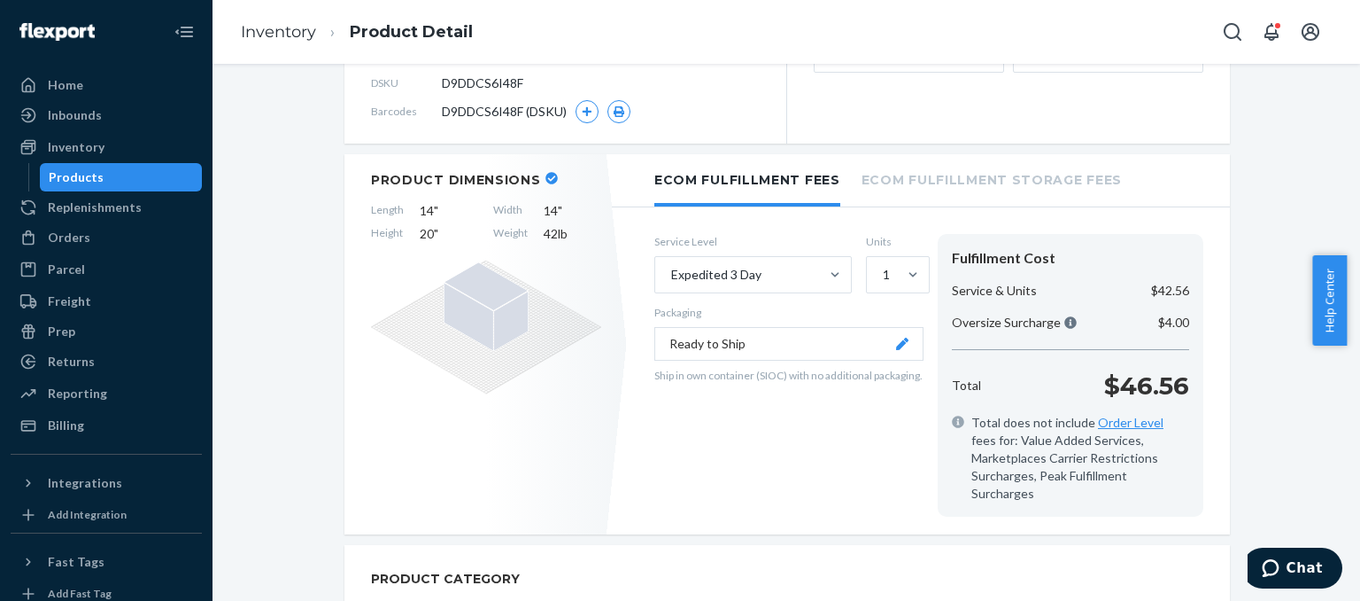
scroll to position [429, 0]
